Goal: Task Accomplishment & Management: Manage account settings

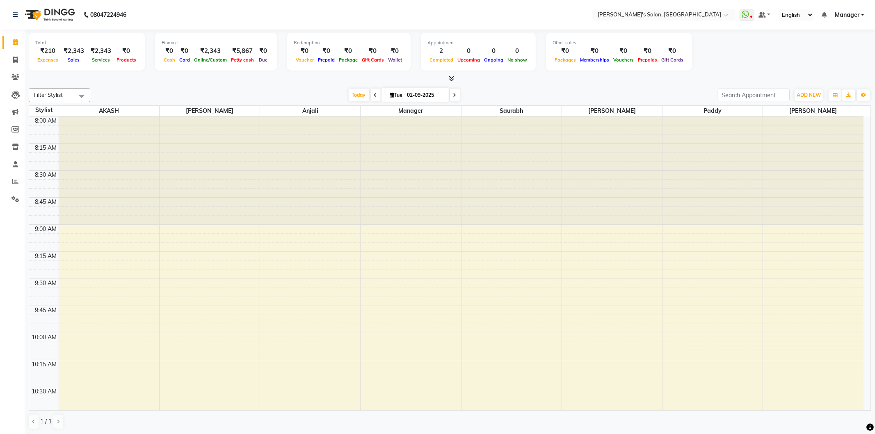
click at [769, 50] on div "Total ₹210 Expenses ₹2,343 Sales ₹2,343 Services ₹0 Products Finance ₹0 Cash ₹0…" at bounding box center [450, 53] width 842 height 40
click at [809, 97] on span "ADD NEW" at bounding box center [809, 95] width 24 height 6
click at [806, 132] on link "Add Expense" at bounding box center [790, 131] width 65 height 11
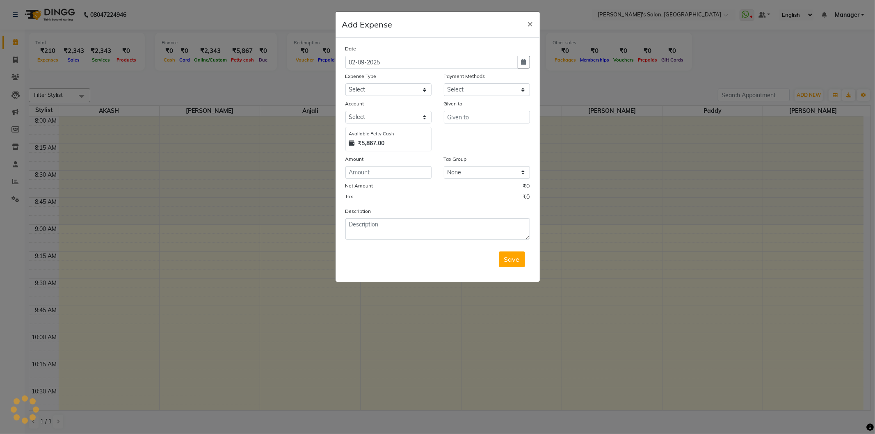
select select "1"
select select "6469"
click at [420, 92] on select "Select Advance Salary BANK TRANFAR Cash transfer to hub Client Snacks DISTRIBUT…" at bounding box center [388, 89] width 86 height 13
select select "11136"
click at [345, 83] on select "Select Advance Salary BANK TRANFAR Cash transfer to hub Client Snacks DISTRIBUT…" at bounding box center [388, 89] width 86 height 13
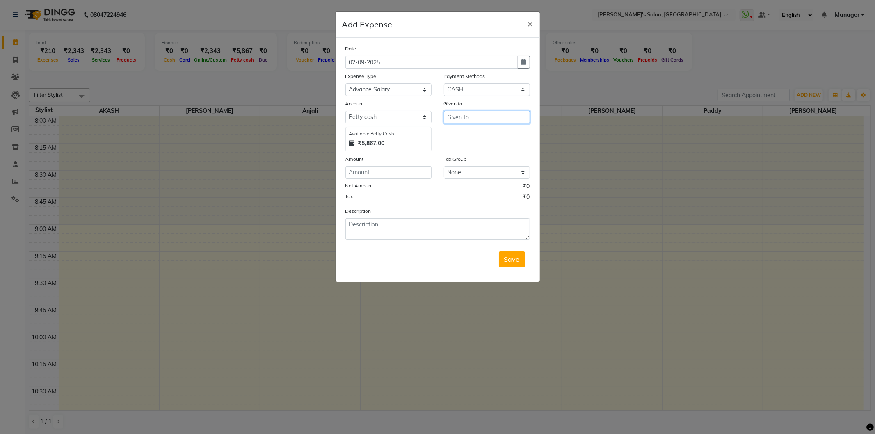
click at [457, 118] on input "text" at bounding box center [487, 117] width 86 height 13
click at [471, 135] on ngb-highlight "Padd y" at bounding box center [464, 134] width 21 height 8
type input "Paddy"
click at [384, 174] on input "number" at bounding box center [388, 172] width 86 height 13
type input "100"
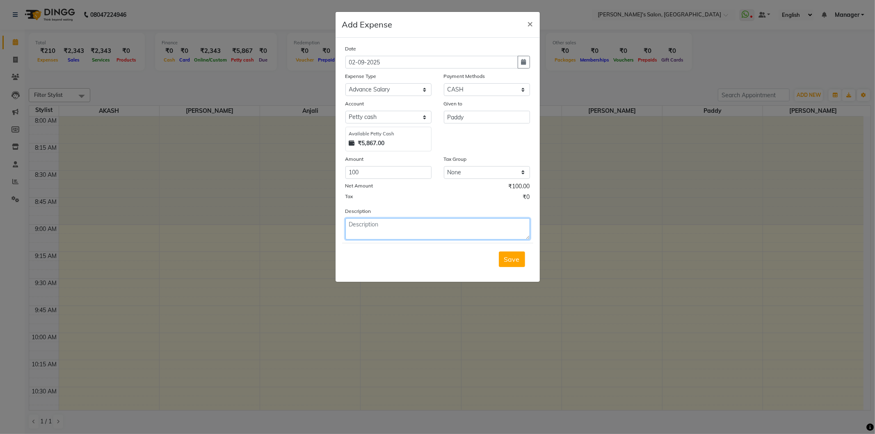
click at [388, 232] on textarea at bounding box center [437, 228] width 185 height 21
type textarea "Advance salary"
click at [505, 263] on span "Save" at bounding box center [512, 259] width 16 height 8
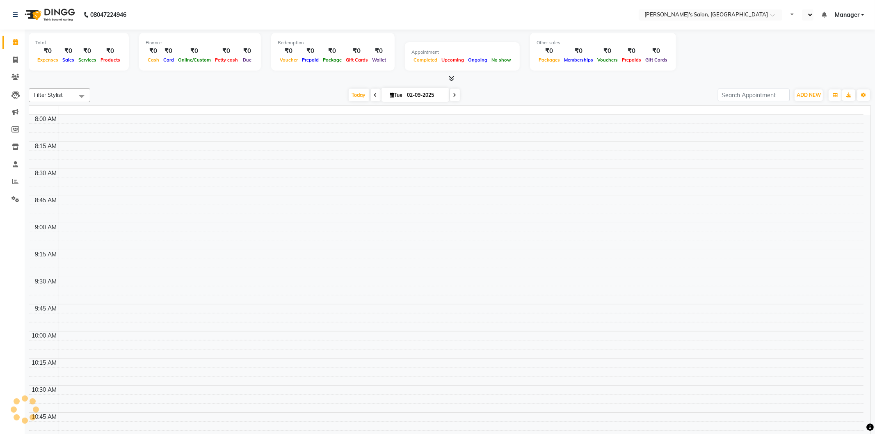
select select "en"
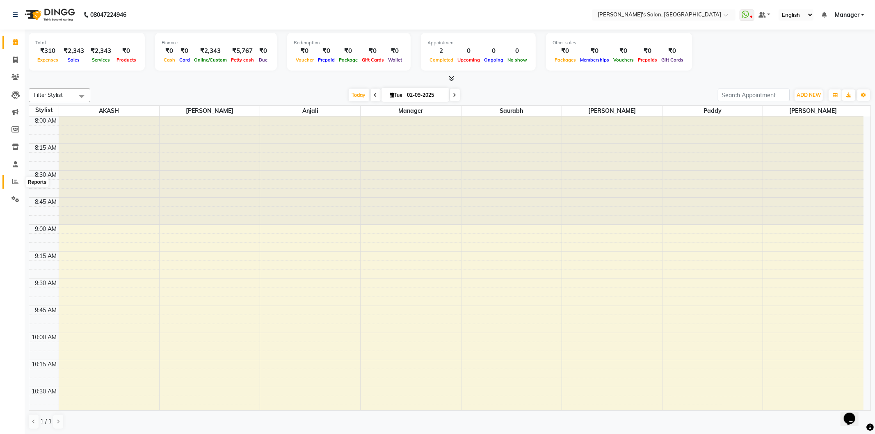
click at [17, 181] on icon at bounding box center [15, 181] width 6 height 6
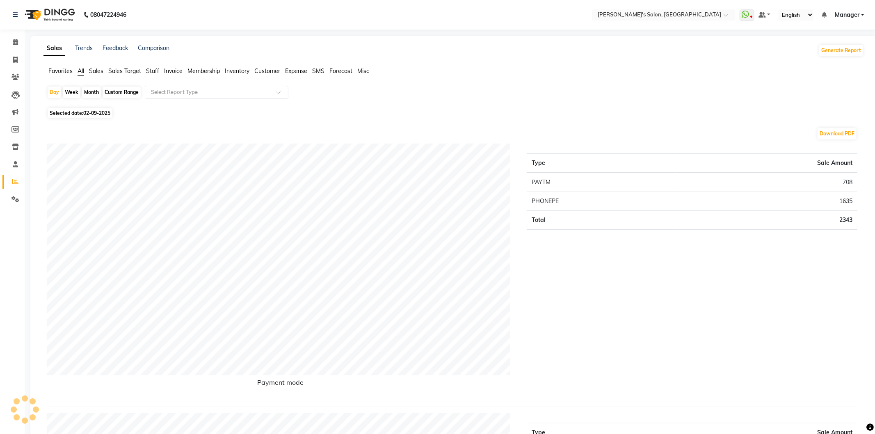
click at [93, 113] on span "02-09-2025" at bounding box center [96, 113] width 27 height 6
select select "9"
select select "2025"
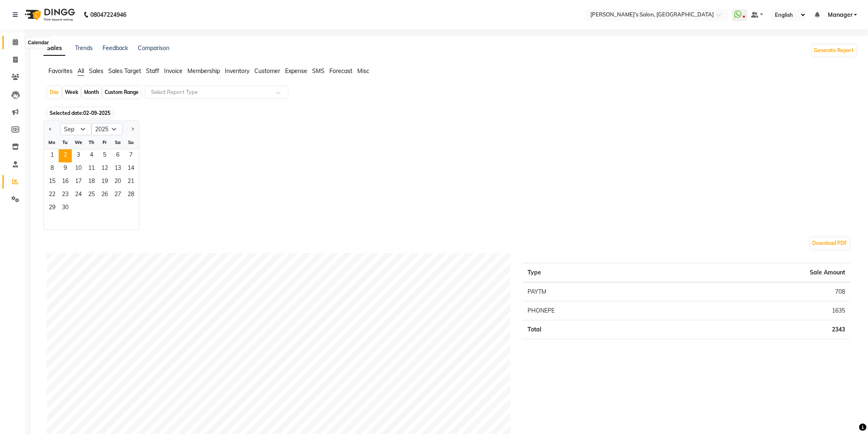
click at [17, 45] on icon at bounding box center [15, 42] width 5 height 6
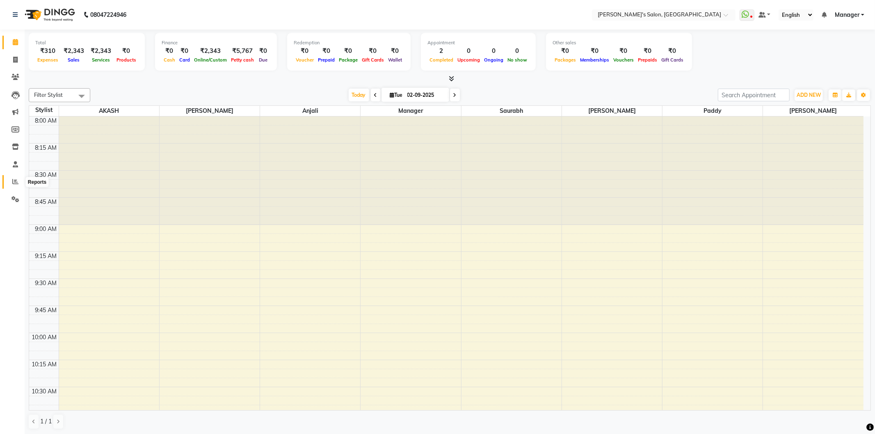
click at [14, 183] on icon at bounding box center [15, 181] width 6 height 6
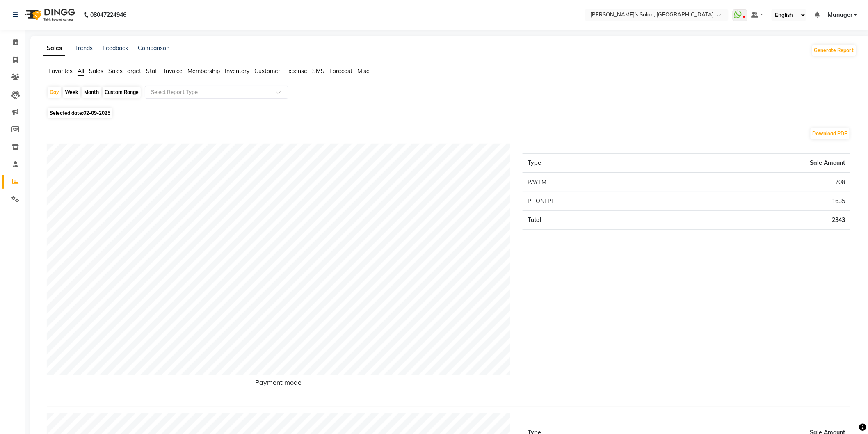
click at [94, 92] on div "Month" at bounding box center [91, 92] width 19 height 11
select select "9"
select select "2025"
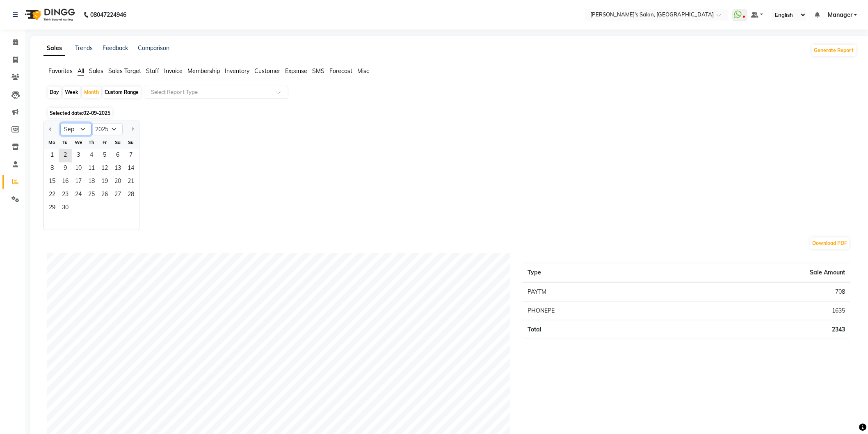
click at [83, 130] on select "Jan Feb Mar Apr May Jun [DATE] Aug Sep Oct Nov Dec" at bounding box center [75, 129] width 31 height 12
select select "8"
click at [60, 123] on select "Jan Feb Mar Apr May Jun [DATE] Aug Sep Oct Nov Dec" at bounding box center [75, 129] width 31 height 12
click at [103, 153] on span "1" at bounding box center [104, 155] width 13 height 13
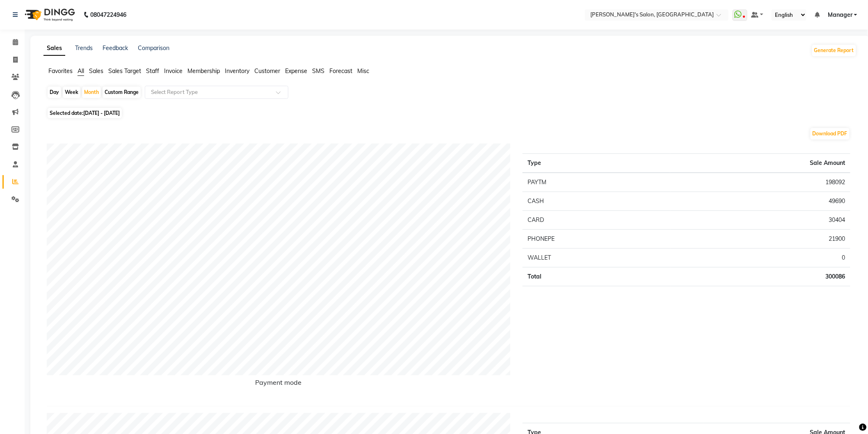
click at [153, 70] on span "Staff" at bounding box center [152, 70] width 13 height 7
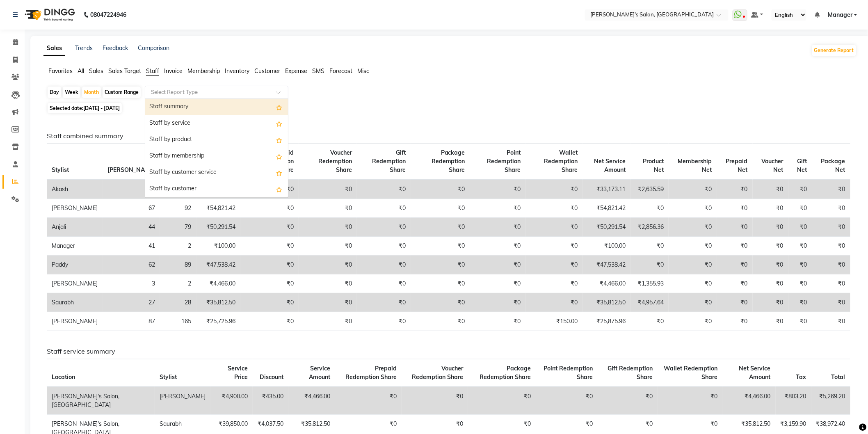
click at [182, 94] on input "text" at bounding box center [208, 92] width 118 height 8
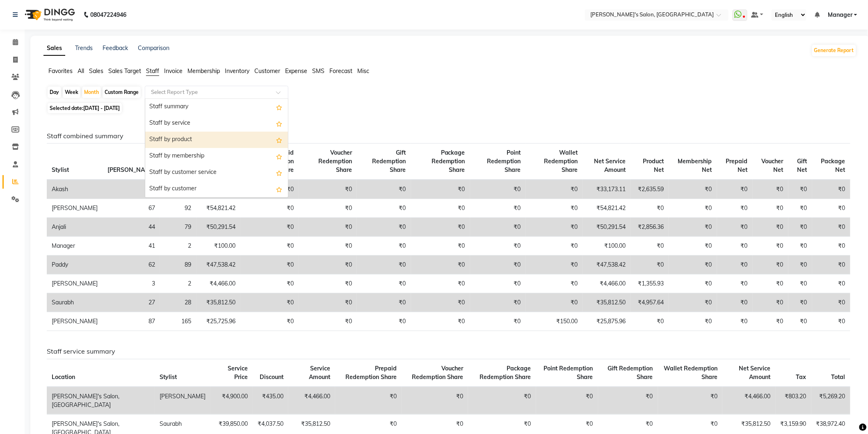
click at [190, 136] on div "Staff by product" at bounding box center [216, 140] width 143 height 16
select select "full_report"
select select "csv"
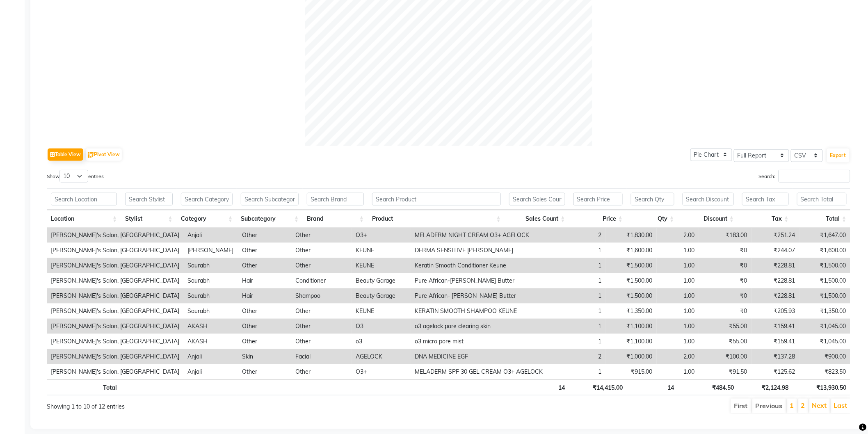
scroll to position [288, 0]
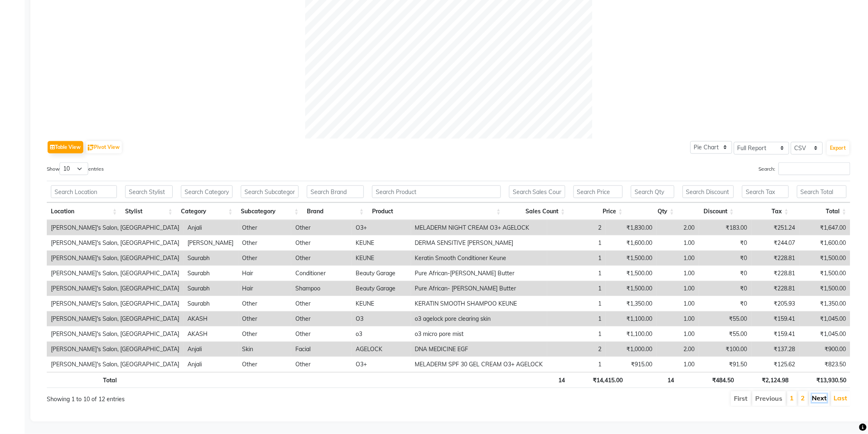
click at [819, 394] on link "Next" at bounding box center [819, 398] width 15 height 8
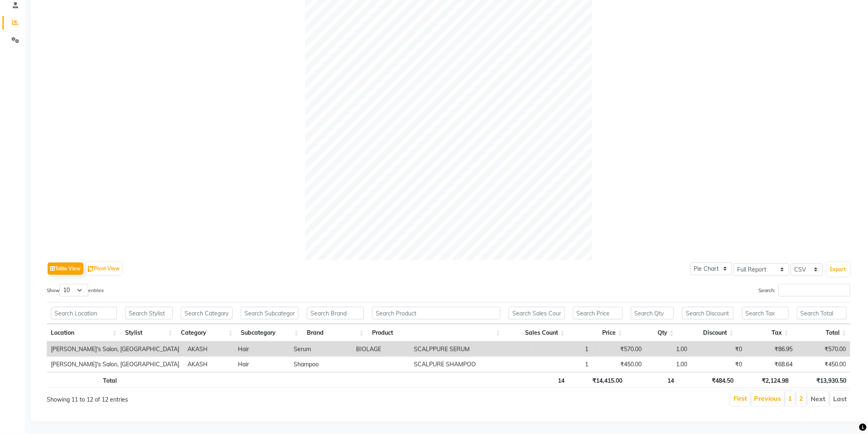
scroll to position [0, 0]
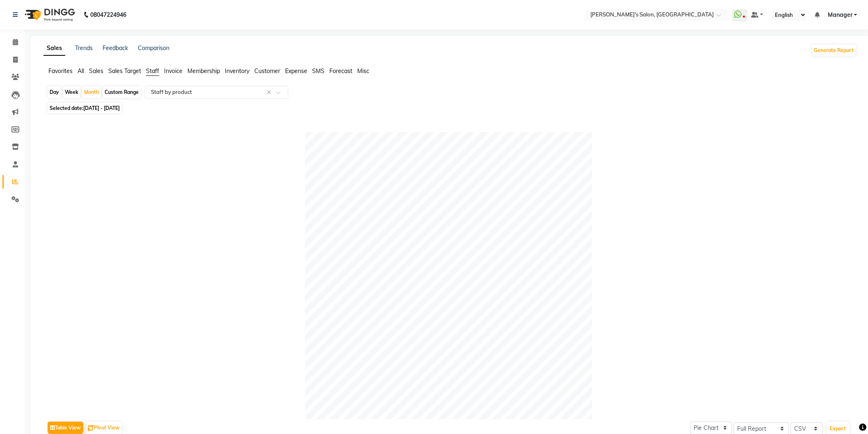
click at [63, 71] on span "Favorites" at bounding box center [60, 70] width 24 height 7
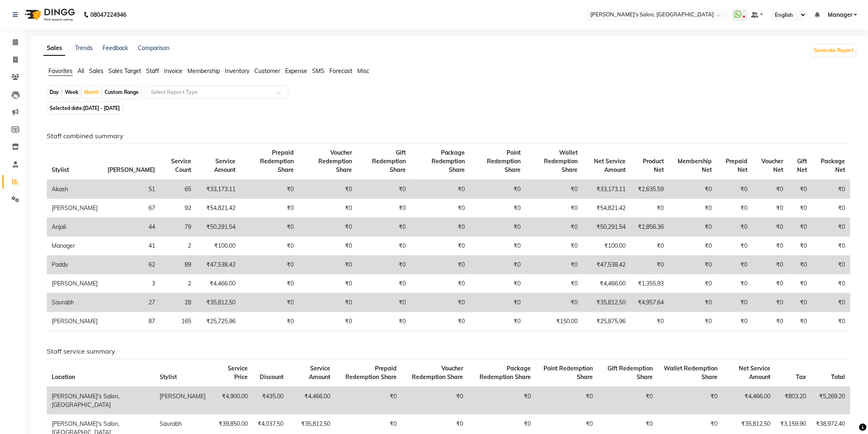
click at [80, 71] on span "All" at bounding box center [81, 70] width 7 height 7
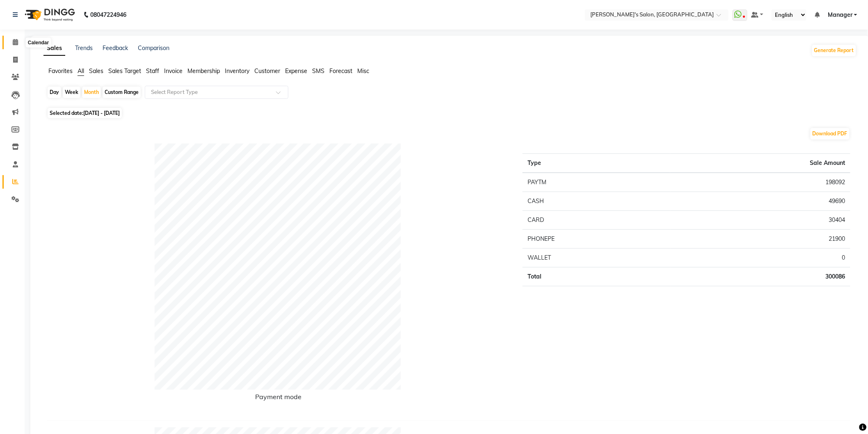
click at [11, 41] on span at bounding box center [15, 42] width 14 height 9
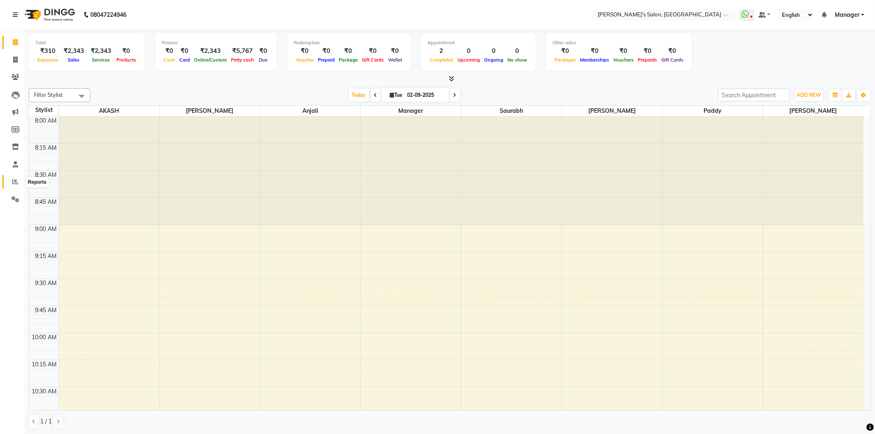
click at [14, 179] on icon at bounding box center [15, 181] width 6 height 6
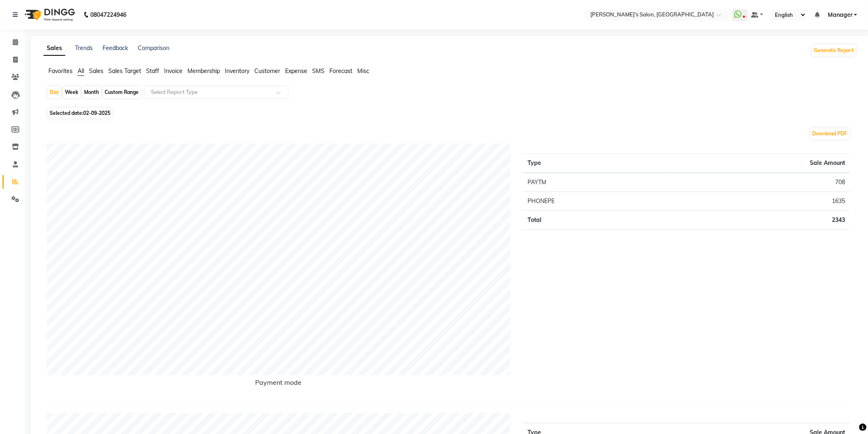
click at [91, 93] on div "Month" at bounding box center [91, 92] width 19 height 11
select select "9"
select select "2025"
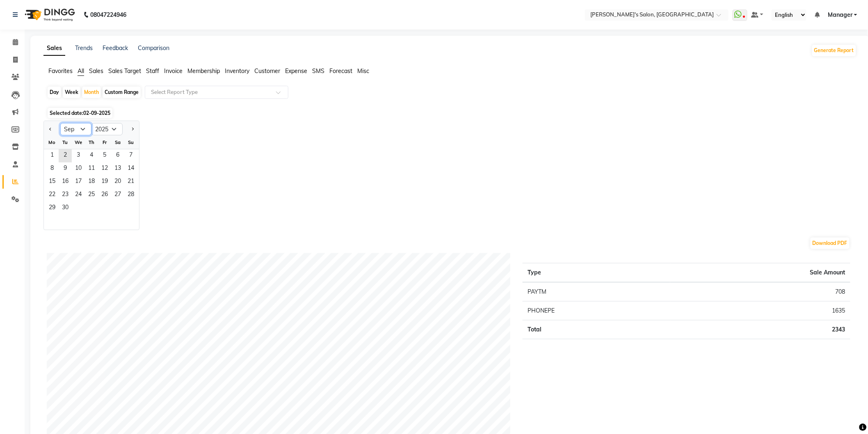
click at [83, 129] on select "Jan Feb Mar Apr May Jun [DATE] Aug Sep Oct Nov Dec" at bounding box center [75, 129] width 31 height 12
select select "8"
click at [60, 123] on select "Jan Feb Mar Apr May Jun [DATE] Aug Sep Oct Nov Dec" at bounding box center [75, 129] width 31 height 12
click at [103, 155] on span "1" at bounding box center [104, 155] width 13 height 13
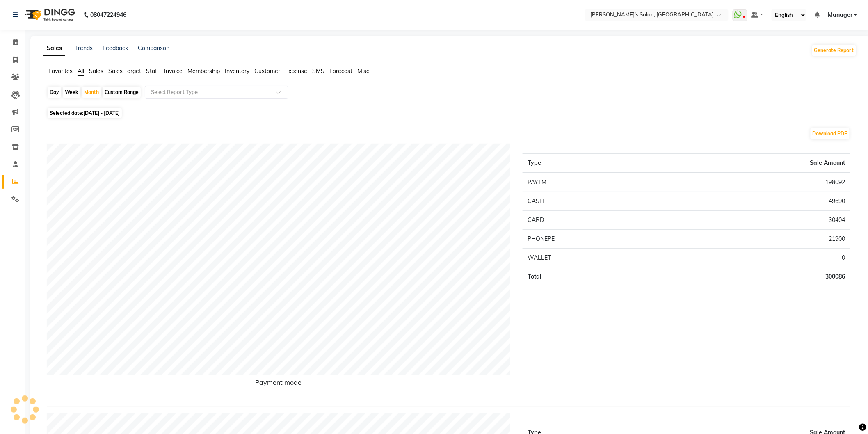
click at [153, 70] on span "Staff" at bounding box center [152, 70] width 13 height 7
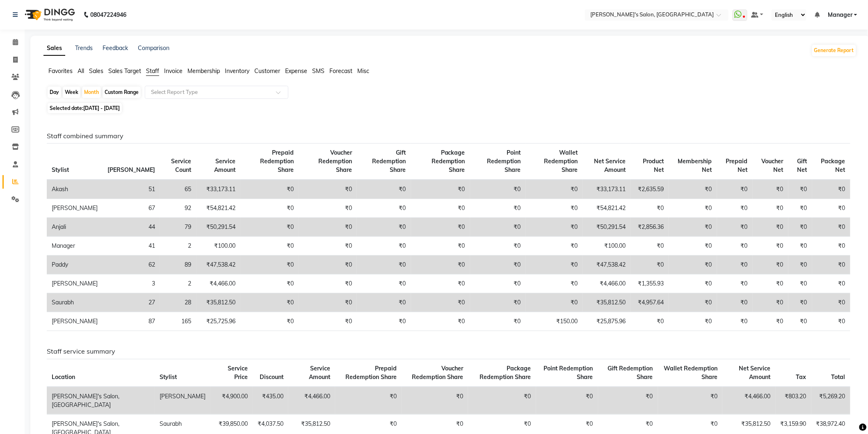
click at [95, 108] on span "[DATE] - [DATE]" at bounding box center [101, 108] width 37 height 6
select select "8"
select select "2025"
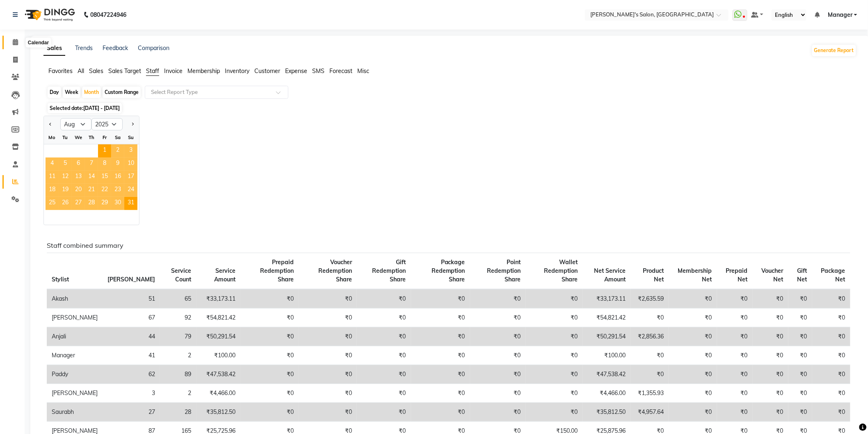
click at [18, 42] on span at bounding box center [15, 42] width 14 height 9
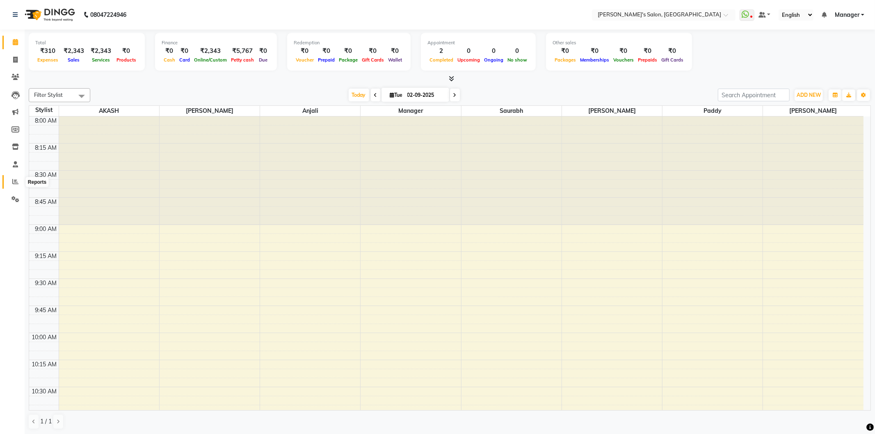
click at [16, 178] on icon at bounding box center [15, 181] width 6 height 6
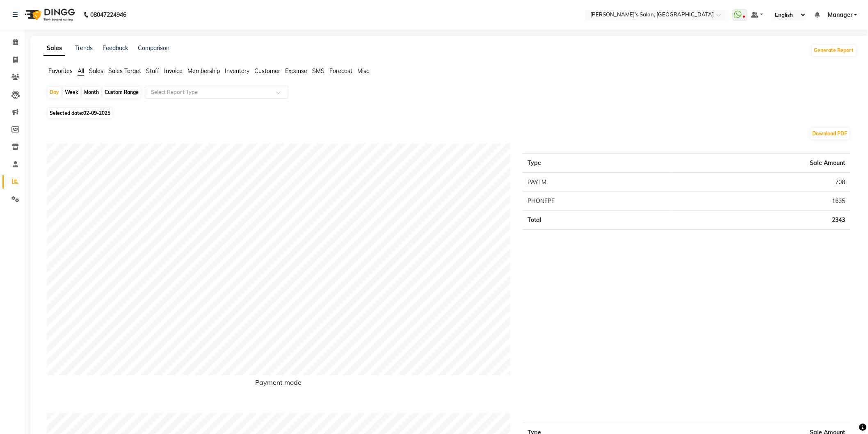
click at [92, 95] on div "Month" at bounding box center [91, 92] width 19 height 11
select select "9"
select select "2025"
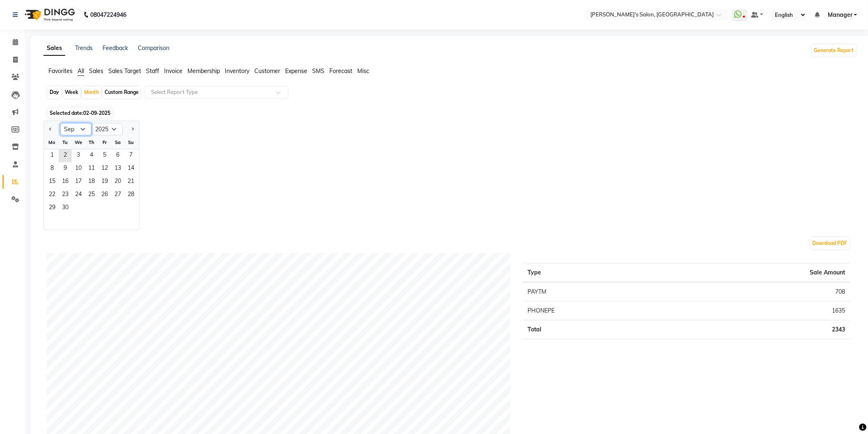
click at [86, 129] on select "Jan Feb Mar Apr May Jun [DATE] Aug Sep Oct Nov Dec" at bounding box center [75, 129] width 31 height 12
select select "8"
click at [60, 123] on select "Jan Feb Mar Apr May Jun [DATE] Aug Sep Oct Nov Dec" at bounding box center [75, 129] width 31 height 12
click at [103, 155] on span "1" at bounding box center [104, 155] width 13 height 13
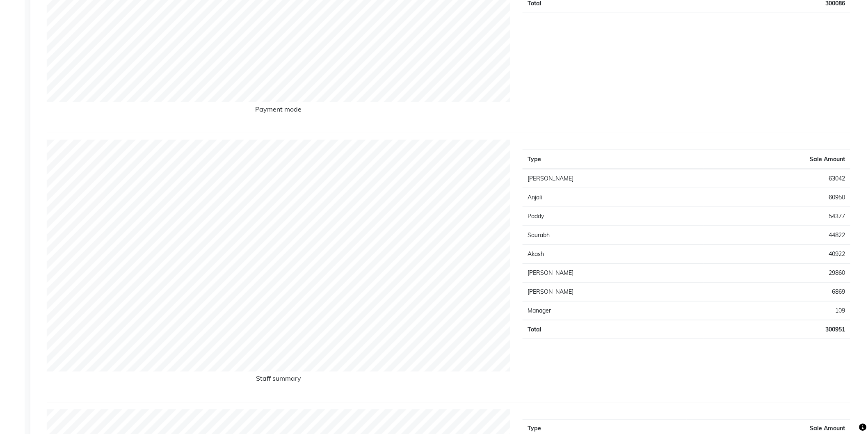
scroll to position [46, 0]
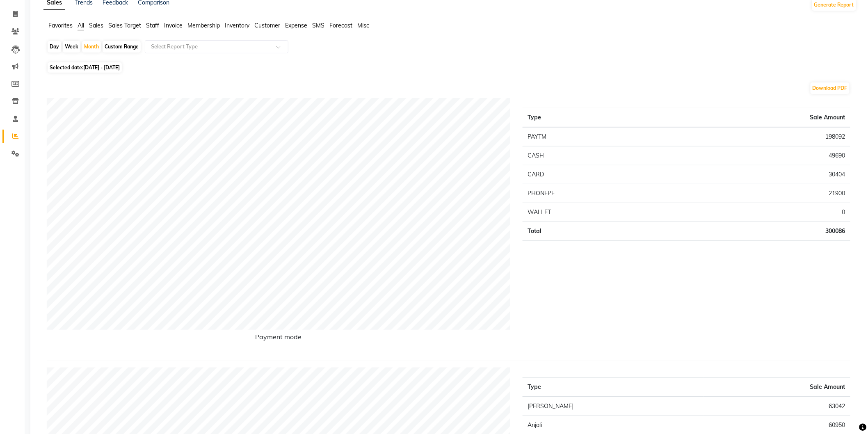
click at [155, 25] on span "Staff" at bounding box center [152, 25] width 13 height 7
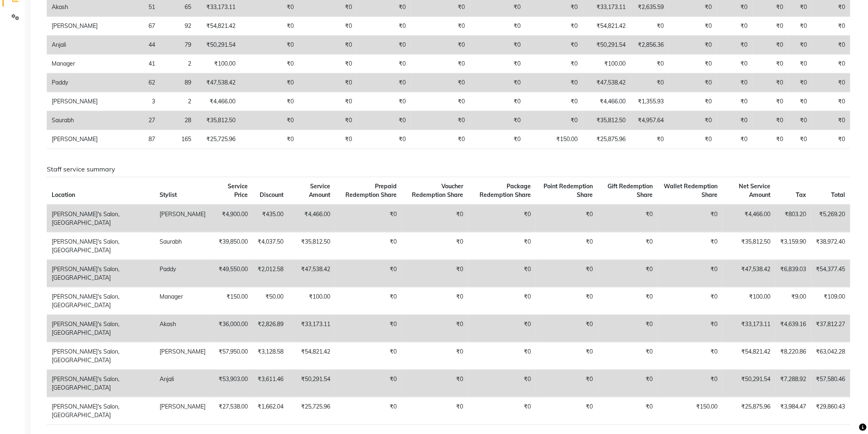
scroll to position [0, 0]
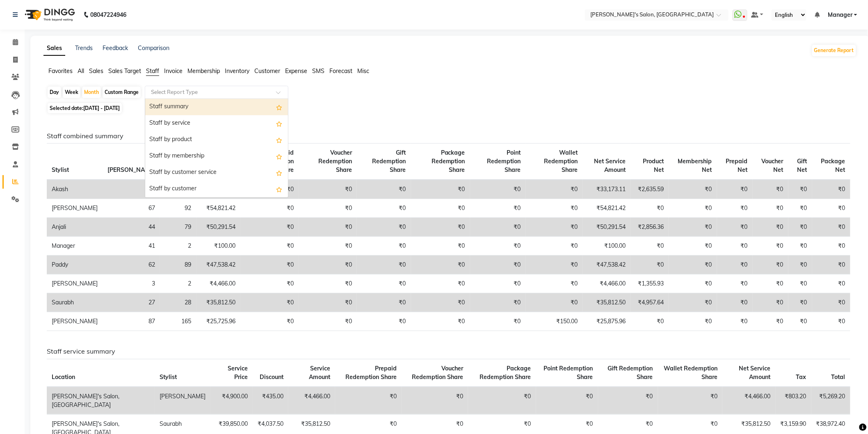
click at [174, 95] on input "text" at bounding box center [208, 92] width 118 height 8
click at [96, 110] on span "[DATE] - [DATE]" at bounding box center [101, 108] width 37 height 6
select select "8"
select select "2025"
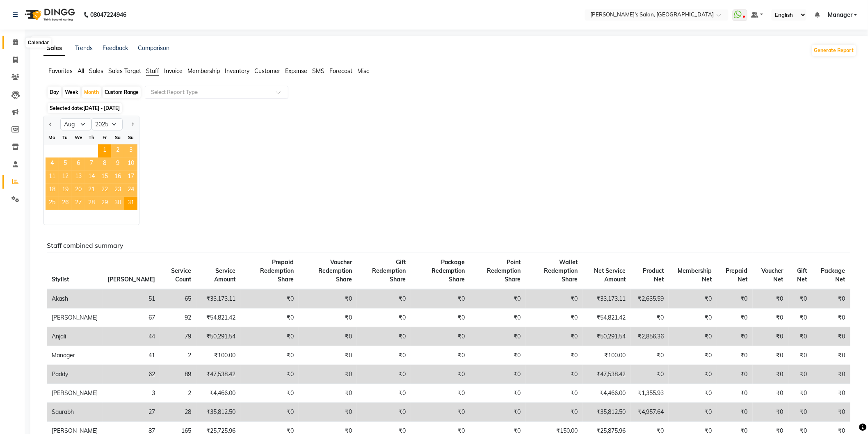
click at [13, 39] on icon at bounding box center [15, 42] width 5 height 6
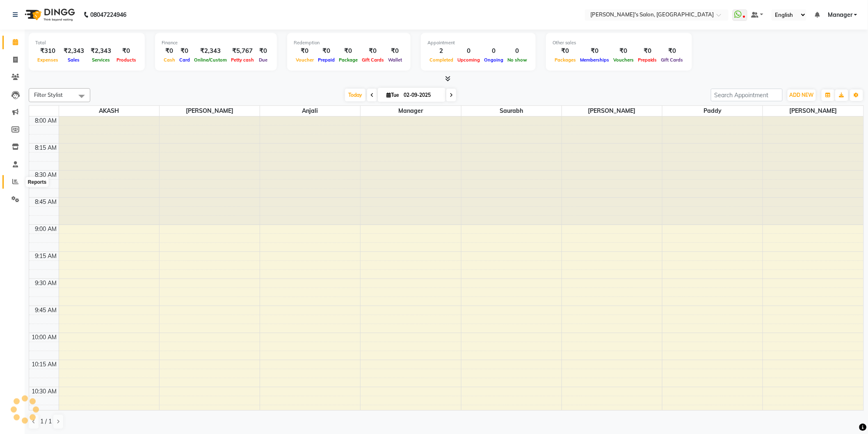
click at [15, 180] on icon at bounding box center [15, 181] width 6 height 6
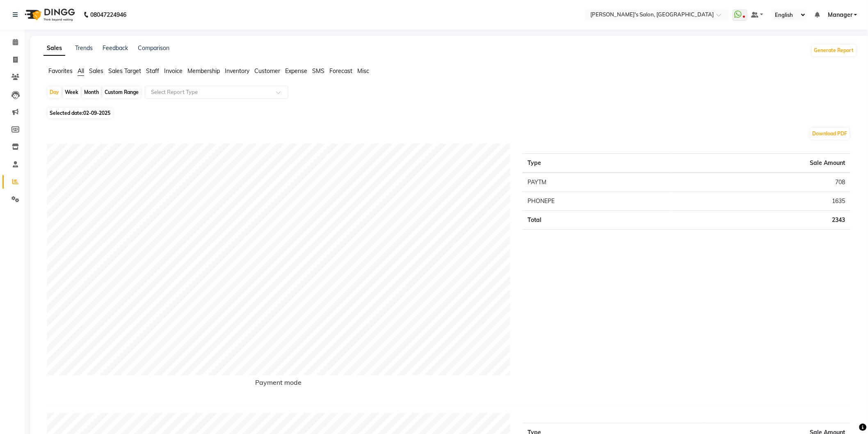
click at [92, 91] on div "Month" at bounding box center [91, 92] width 19 height 11
select select "9"
select select "2025"
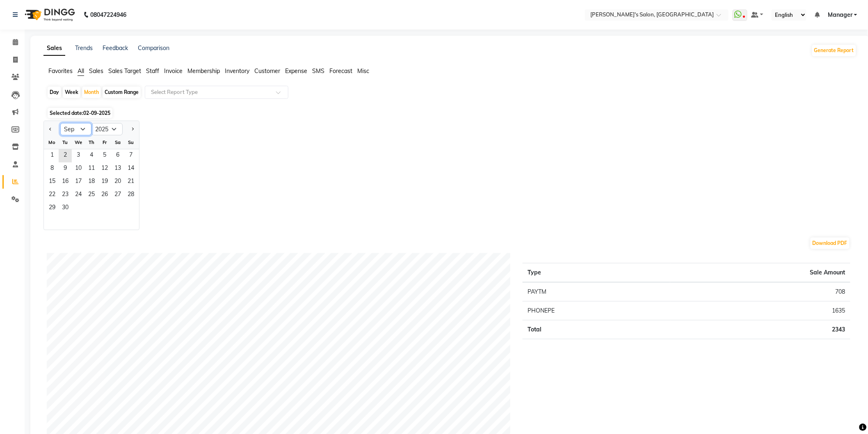
click at [85, 128] on select "Jan Feb Mar Apr May Jun [DATE] Aug Sep Oct Nov Dec" at bounding box center [75, 129] width 31 height 12
select select "8"
click at [60, 123] on select "Jan Feb Mar Apr May Jun [DATE] Aug Sep Oct Nov Dec" at bounding box center [75, 129] width 31 height 12
click at [101, 154] on span "1" at bounding box center [104, 155] width 13 height 13
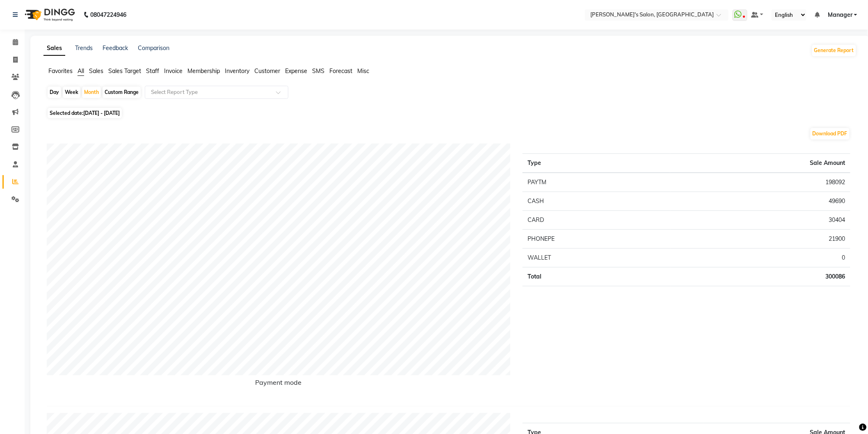
click at [101, 112] on span "[DATE] - [DATE]" at bounding box center [101, 113] width 37 height 6
select select "8"
select select "2025"
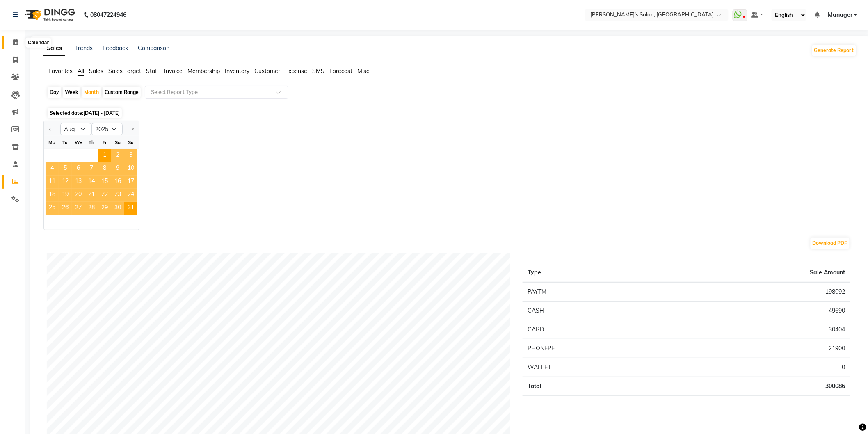
click at [18, 42] on span at bounding box center [15, 42] width 14 height 9
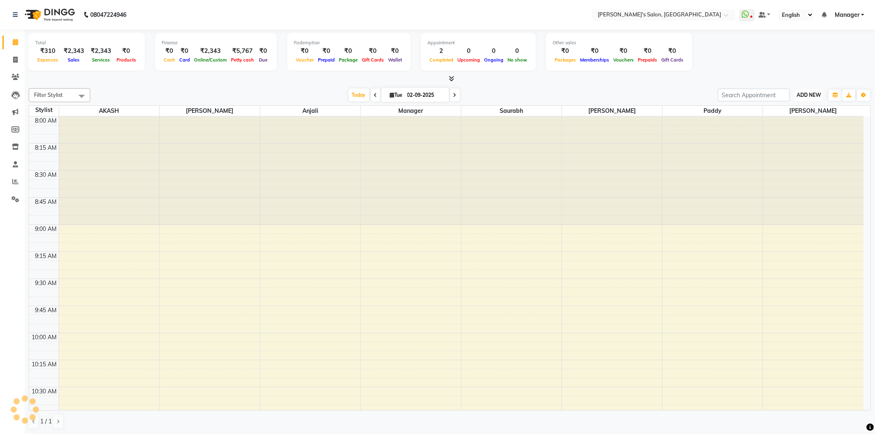
click at [802, 97] on span "ADD NEW" at bounding box center [809, 95] width 24 height 6
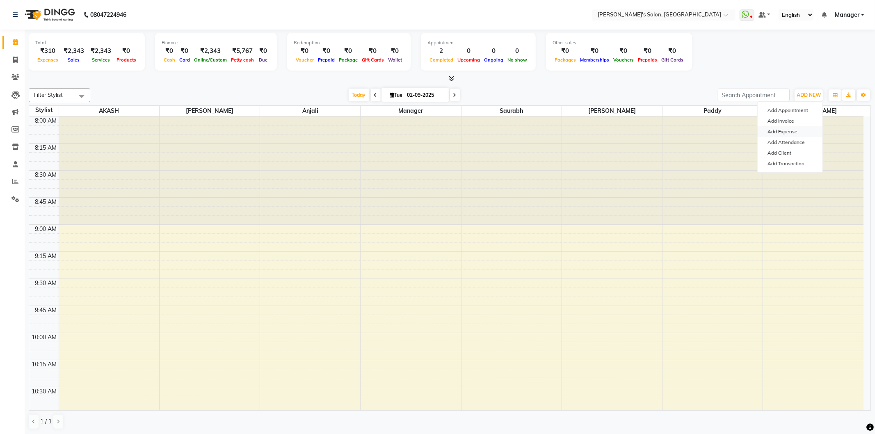
click at [801, 136] on link "Add Expense" at bounding box center [790, 131] width 65 height 11
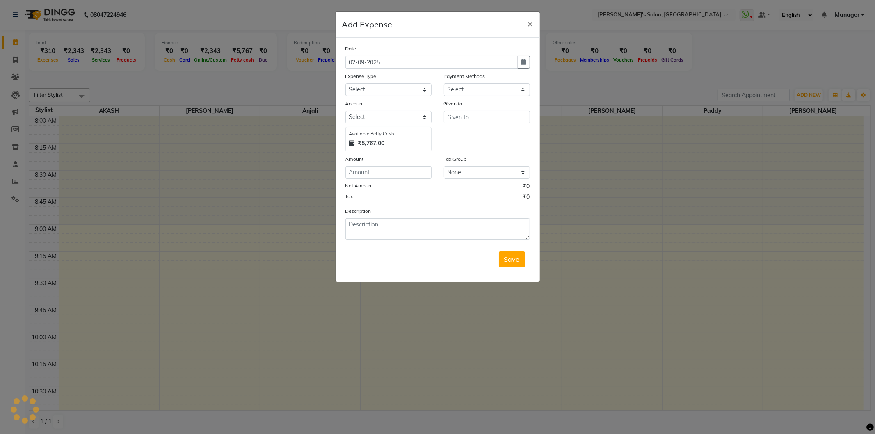
select select "1"
select select "6469"
click at [393, 90] on select "Select Advance Salary BANK TRANFAR Cash transfer to hub Client Snacks DISTRIBUT…" at bounding box center [388, 89] width 86 height 13
select select "11130"
click at [345, 83] on select "Select Advance Salary BANK TRANFAR Cash transfer to hub Client Snacks DISTRIBUT…" at bounding box center [388, 89] width 86 height 13
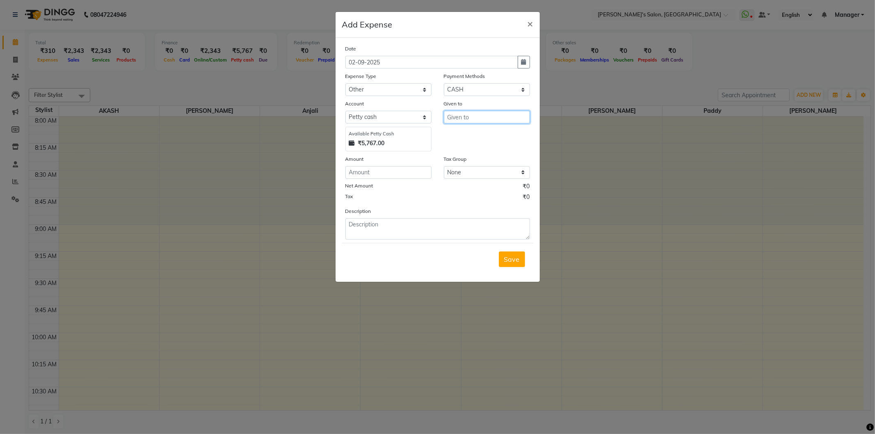
click at [468, 115] on input "text" at bounding box center [487, 117] width 86 height 13
type input "m"
click at [464, 137] on span "[PERSON_NAME]" at bounding box center [481, 134] width 55 height 8
click at [471, 121] on input "[PERSON_NAME]" at bounding box center [487, 117] width 86 height 13
type input "p"
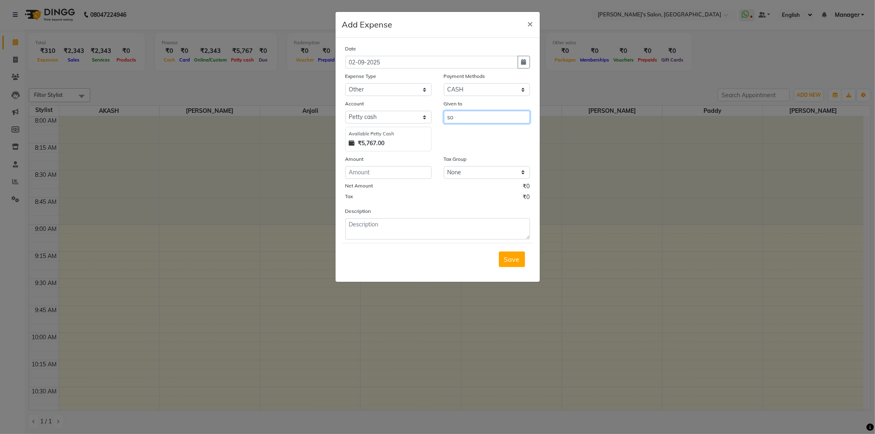
type input "s"
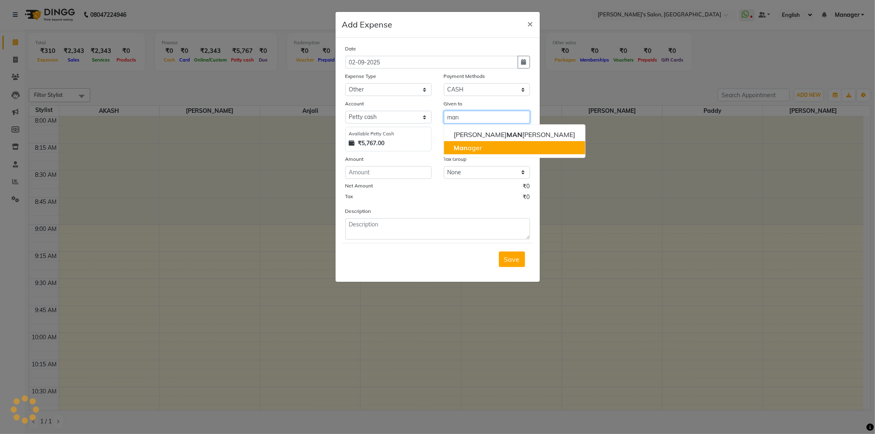
drag, startPoint x: 503, startPoint y: 154, endPoint x: 354, endPoint y: 185, distance: 152.5
click at [503, 154] on button "Man ager" at bounding box center [514, 147] width 141 height 13
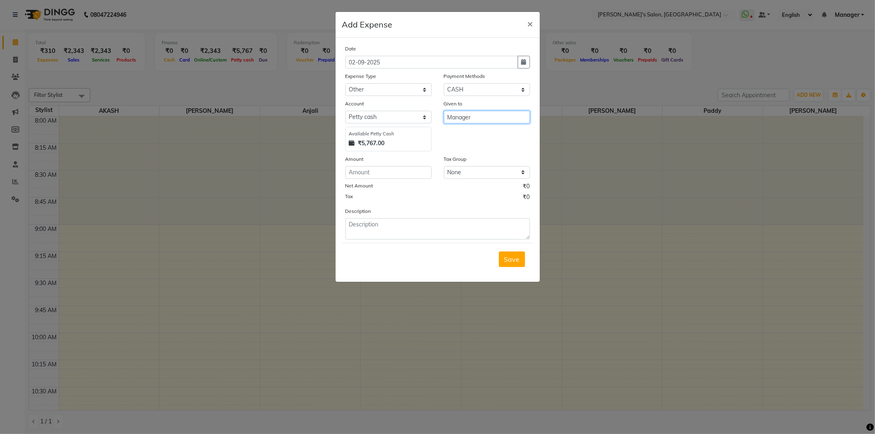
type input "Manager"
click at [378, 174] on input "number" at bounding box center [388, 172] width 86 height 13
type input "1600"
click at [425, 116] on select "Select Petty cash Default account" at bounding box center [388, 117] width 86 height 13
select select "6470"
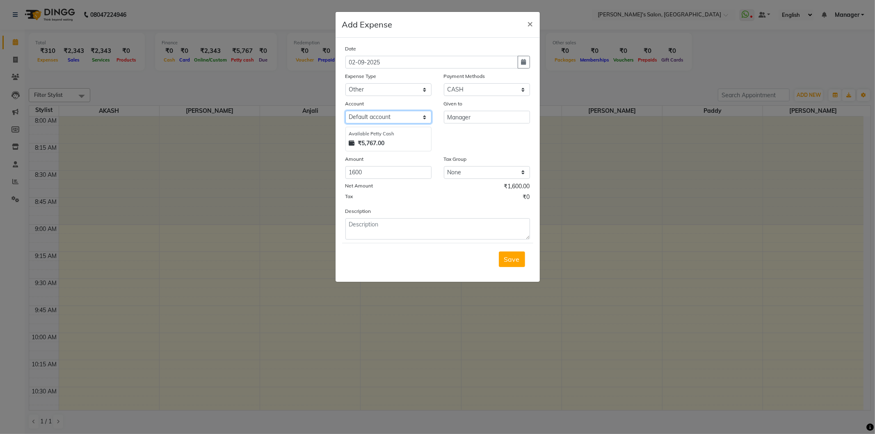
click at [345, 111] on select "Select Petty cash Default account" at bounding box center [388, 117] width 86 height 13
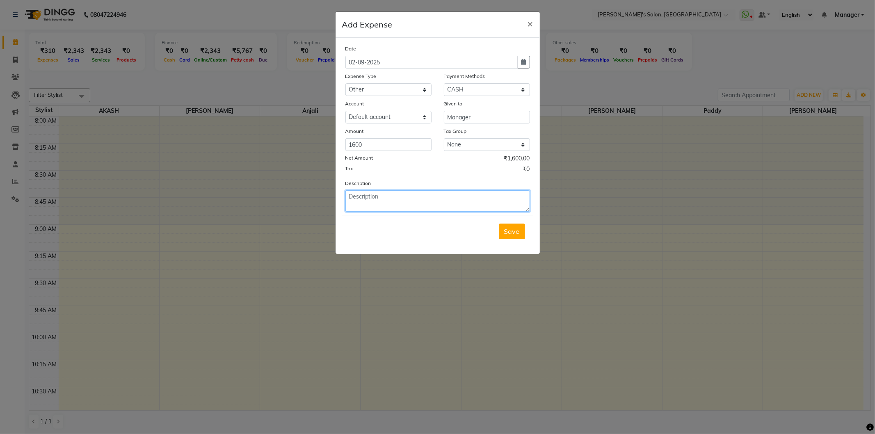
click at [398, 207] on textarea at bounding box center [437, 200] width 185 height 21
click at [368, 197] on textarea "society ganpati chanda" at bounding box center [437, 200] width 185 height 21
click at [415, 200] on textarea "society( ganpati chanda" at bounding box center [437, 200] width 185 height 21
type textarea "society( ganpati chanda )"
click at [509, 229] on span "Save" at bounding box center [512, 231] width 16 height 8
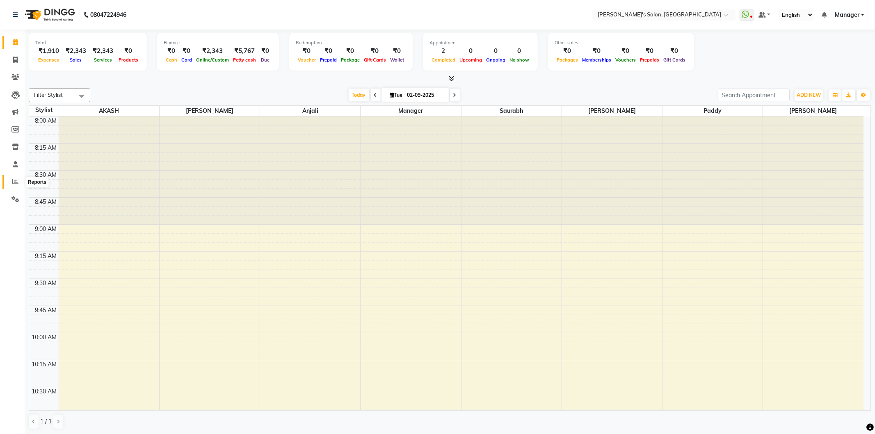
click at [12, 181] on icon at bounding box center [15, 181] width 6 height 6
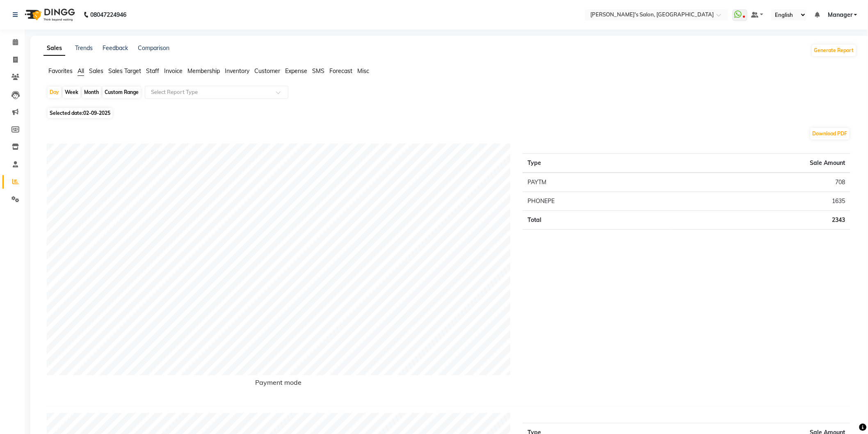
click at [91, 92] on div "Month" at bounding box center [91, 92] width 19 height 11
select select "9"
select select "2025"
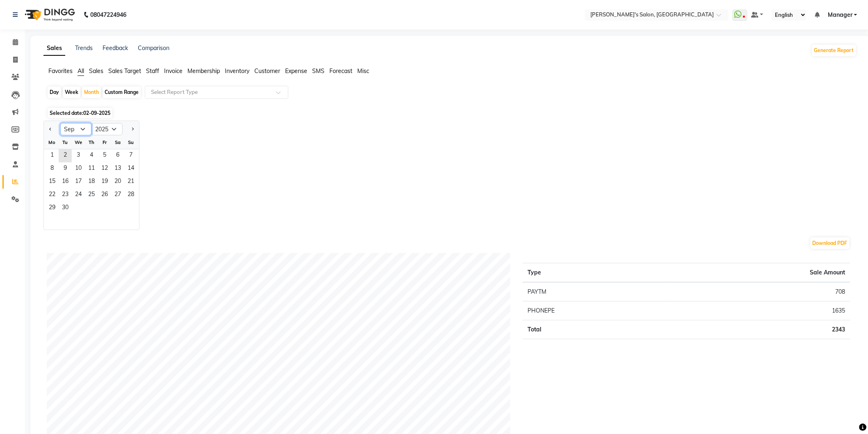
click at [80, 126] on select "Jan Feb Mar Apr May Jun [DATE] Aug Sep Oct Nov Dec" at bounding box center [75, 129] width 31 height 12
select select "8"
click at [60, 123] on select "Jan Feb Mar Apr May Jun [DATE] Aug Sep Oct Nov Dec" at bounding box center [75, 129] width 31 height 12
click at [105, 159] on span "1" at bounding box center [104, 155] width 13 height 13
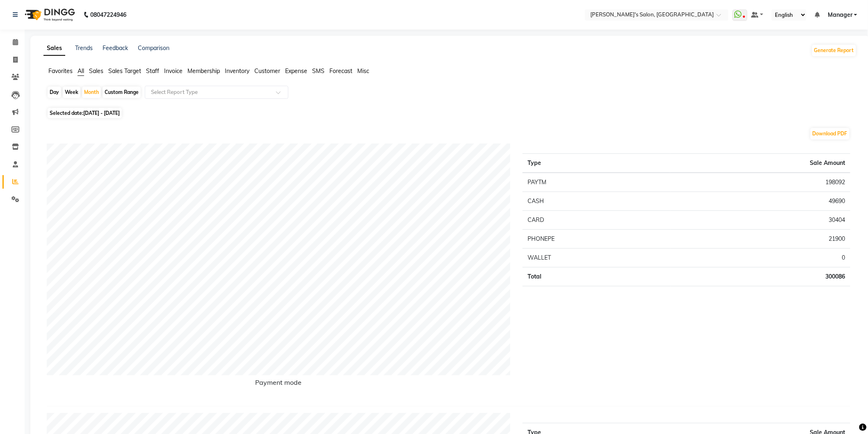
click at [153, 70] on span "Staff" at bounding box center [152, 70] width 13 height 7
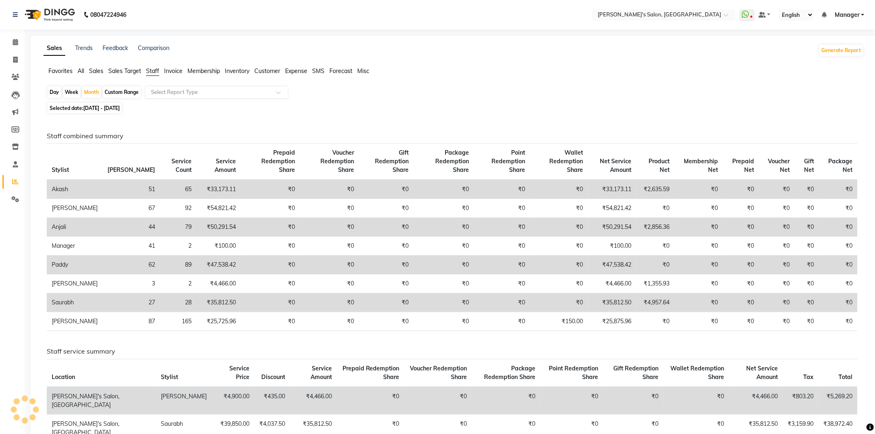
click at [162, 89] on input "text" at bounding box center [208, 92] width 118 height 8
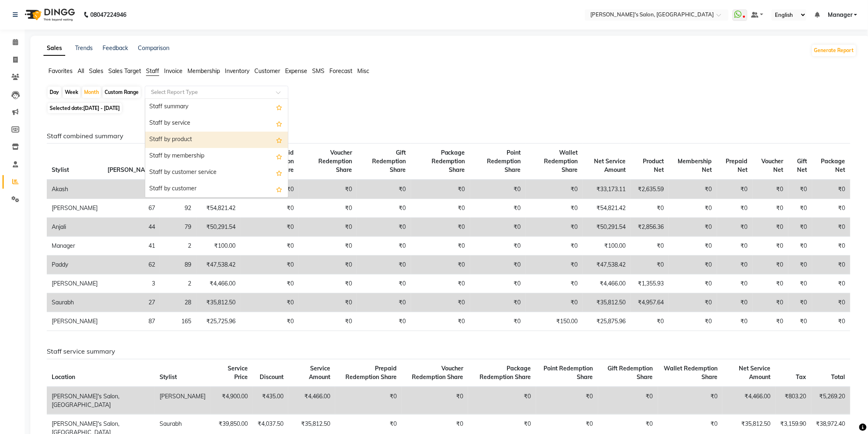
click at [169, 137] on div "Staff by product" at bounding box center [216, 140] width 143 height 16
select select "full_report"
select select "csv"
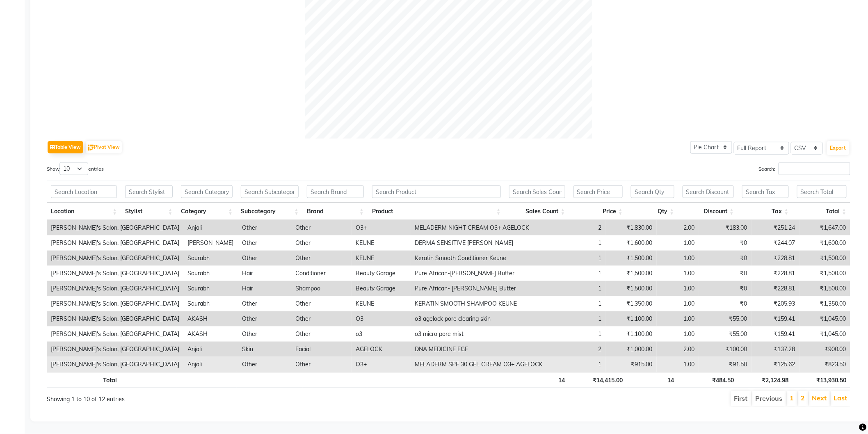
scroll to position [288, 0]
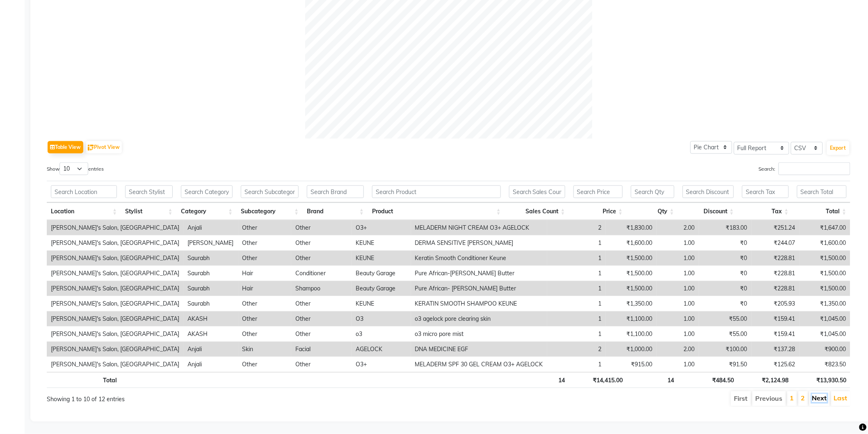
click at [821, 394] on link "Next" at bounding box center [819, 398] width 15 height 8
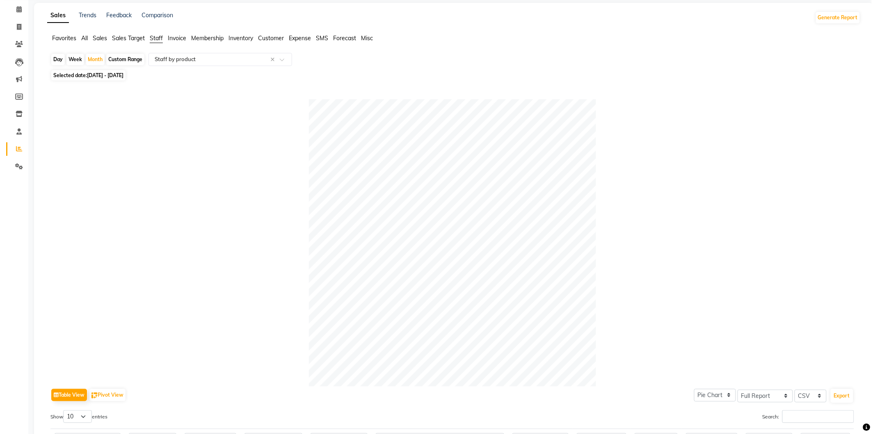
scroll to position [0, 0]
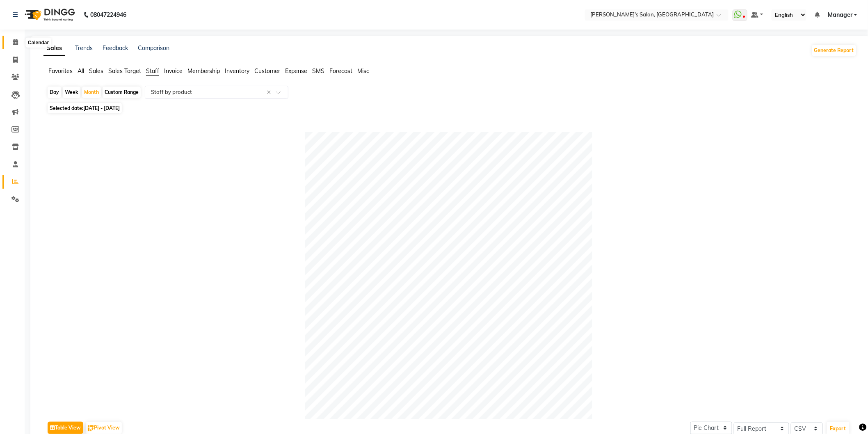
click at [13, 41] on icon at bounding box center [15, 42] width 5 height 6
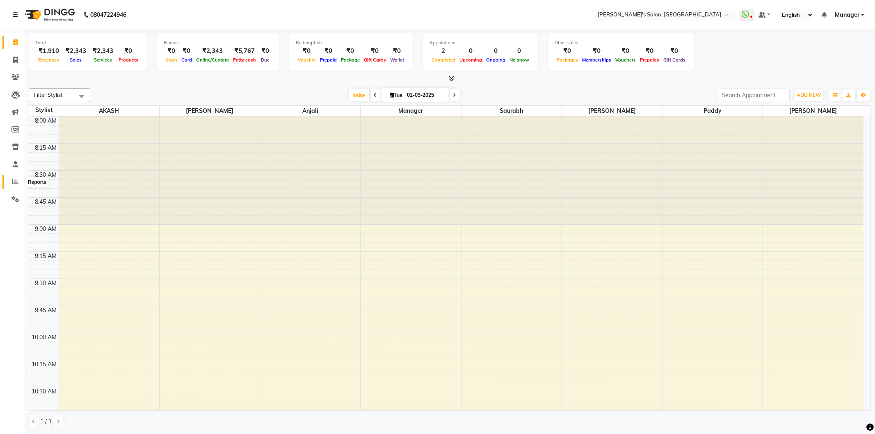
click at [15, 181] on icon at bounding box center [15, 181] width 6 height 6
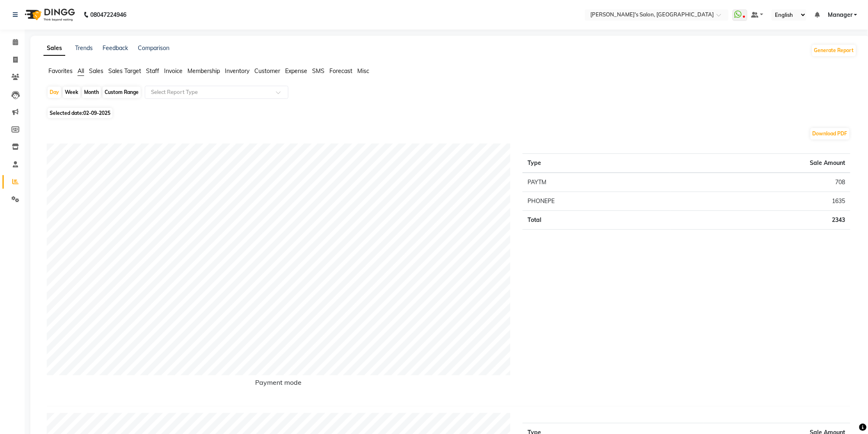
click at [96, 94] on div "Month" at bounding box center [91, 92] width 19 height 11
select select "9"
select select "2025"
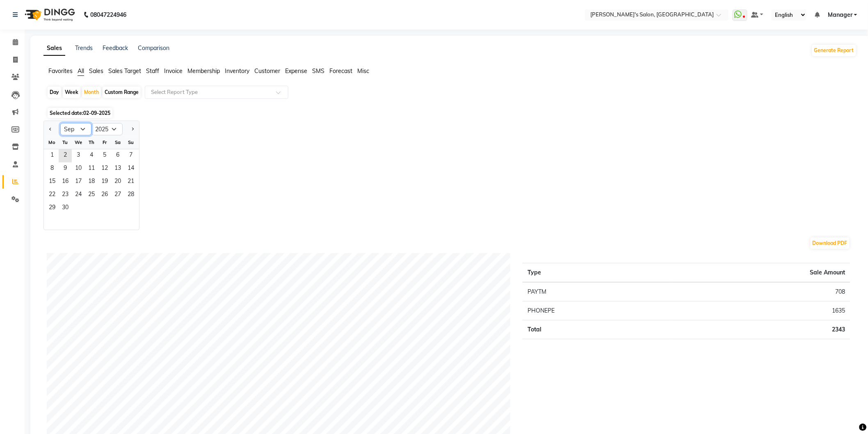
click at [85, 130] on select "Jan Feb Mar Apr May Jun [DATE] Aug Sep Oct Nov Dec" at bounding box center [75, 129] width 31 height 12
select select "8"
click at [60, 123] on select "Jan Feb Mar Apr May Jun [DATE] Aug Sep Oct Nov Dec" at bounding box center [75, 129] width 31 height 12
click at [101, 161] on span "1" at bounding box center [104, 155] width 13 height 13
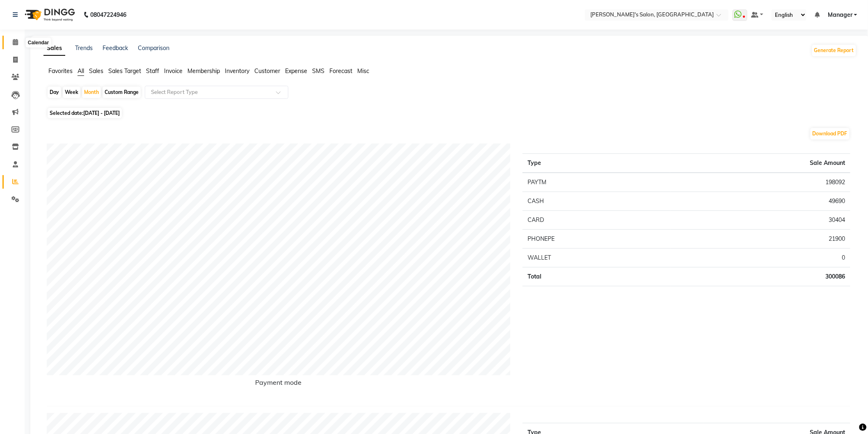
click at [14, 43] on icon at bounding box center [15, 42] width 5 height 6
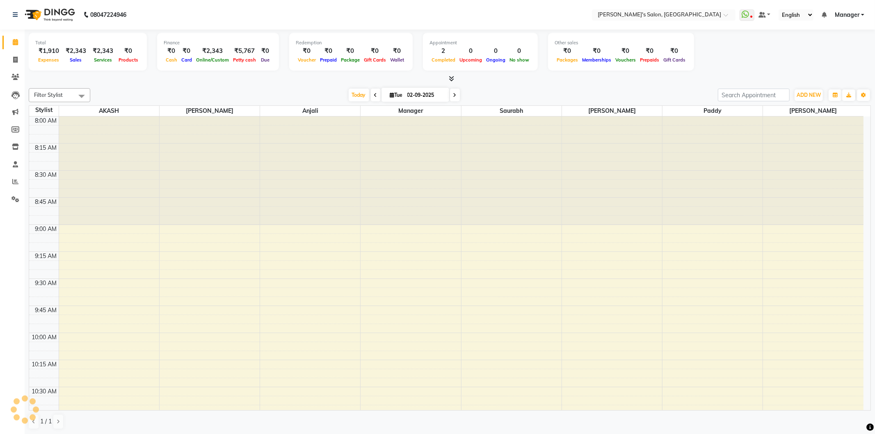
scroll to position [979, 0]
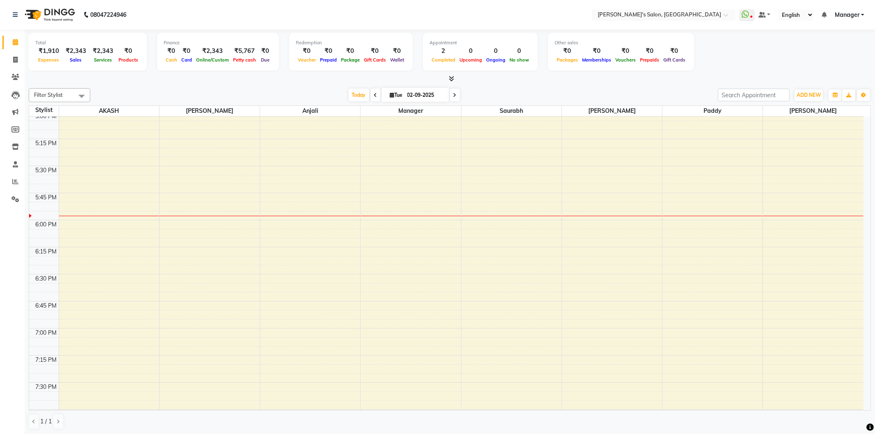
click at [859, 14] on span "Manager" at bounding box center [847, 15] width 25 height 9
click at [832, 56] on link "Sign out" at bounding box center [822, 56] width 75 height 13
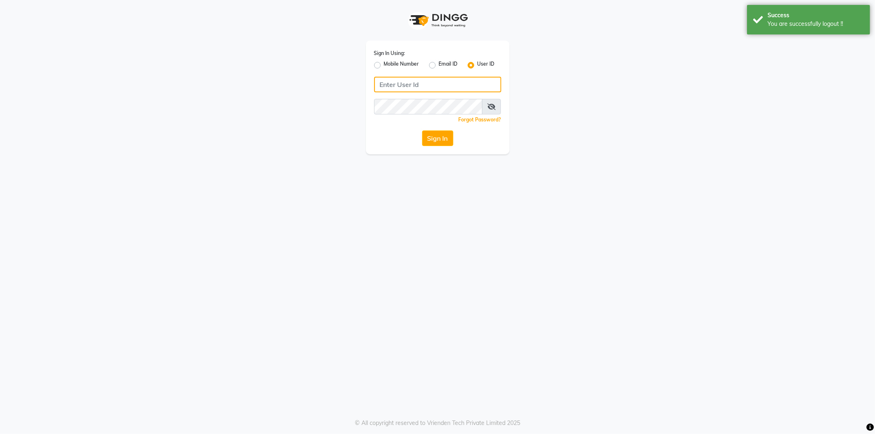
type input "8279543673"
click at [384, 65] on label "Mobile Number" at bounding box center [401, 65] width 35 height 10
click at [384, 65] on input "Mobile Number" at bounding box center [386, 62] width 5 height 5
radio input "true"
radio input "false"
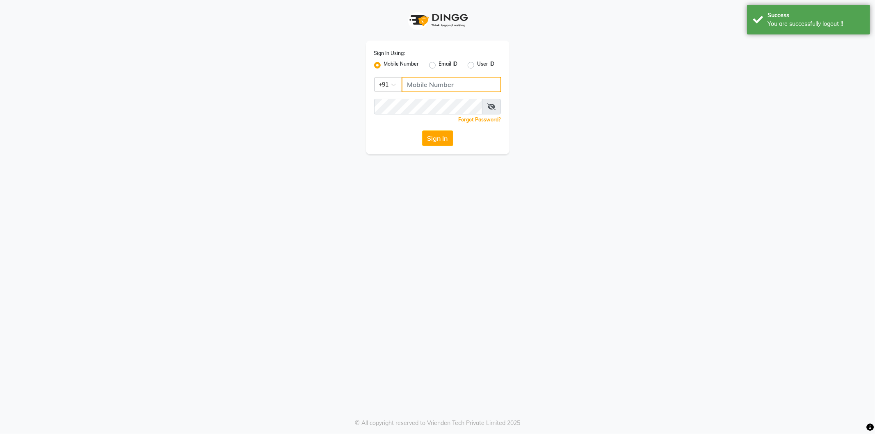
click at [405, 83] on input "Username" at bounding box center [452, 85] width 100 height 16
type input "8279543673"
drag, startPoint x: 440, startPoint y: 142, endPoint x: 437, endPoint y: 138, distance: 5.0
click at [438, 140] on button "Sign In" at bounding box center [437, 138] width 31 height 16
